Goal: Entertainment & Leisure: Consume media (video, audio)

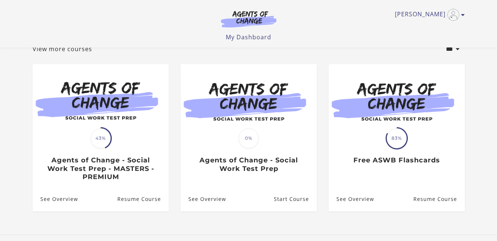
scroll to position [54, 0]
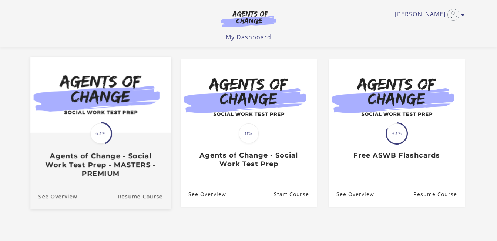
click at [57, 120] on img at bounding box center [100, 95] width 141 height 76
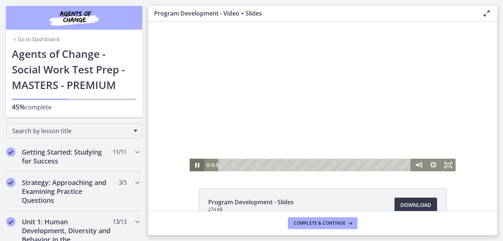
click at [195, 165] on icon "Pause" at bounding box center [196, 164] width 15 height 13
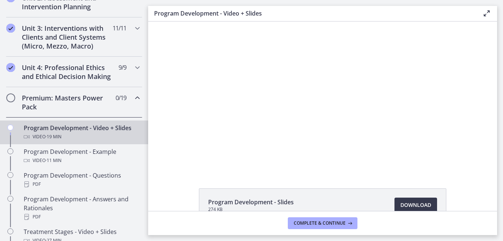
scroll to position [249, 0]
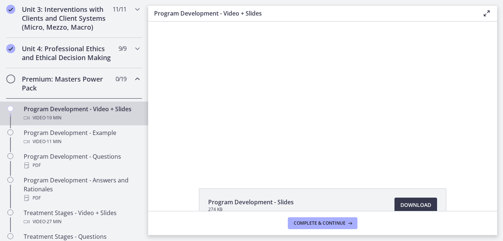
drag, startPoint x: 145, startPoint y: 54, endPoint x: 20, endPoint y: 91, distance: 130.7
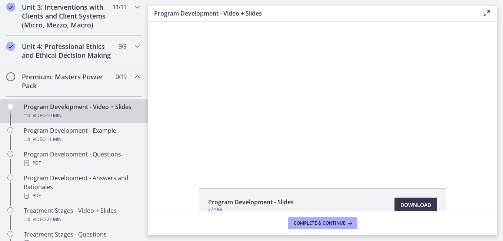
click at [168, 112] on div "The video is loading... Click for sound @keyframes VOLUME_SMALL_WAVE_FLASH { 0%…" at bounding box center [322, 96] width 349 height 150
click at [95, 90] on h2 "Premium: Masters Power Pack" at bounding box center [67, 81] width 90 height 18
